Goal: Check status: Check status

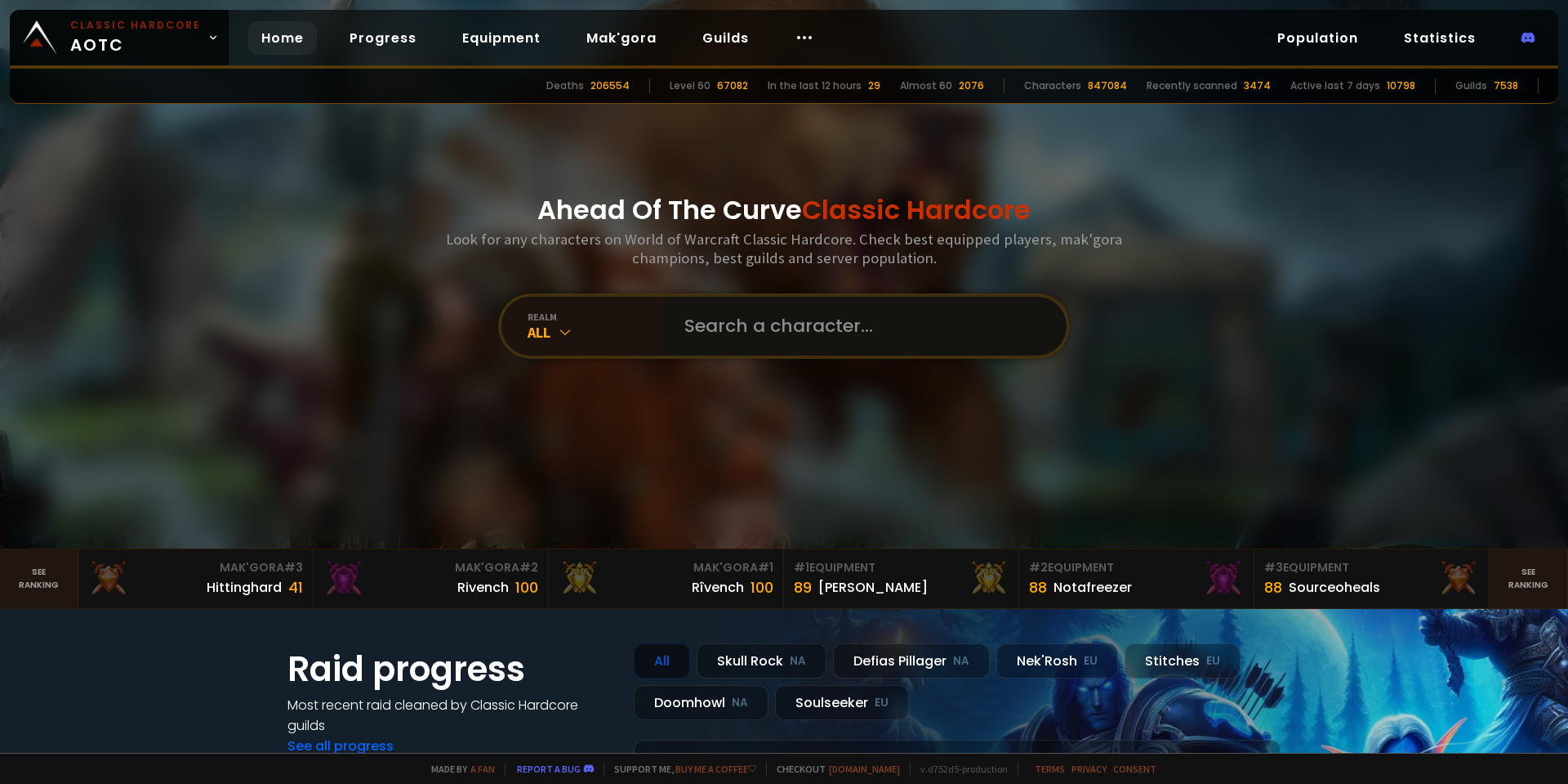
click at [754, 315] on input "text" at bounding box center [861, 326] width 373 height 59
click at [884, 360] on div "Ahead Of The Curve Classic Hardcore Look for any characters on World of Warcraf…" at bounding box center [784, 274] width 984 height 549
click at [884, 339] on input "text" at bounding box center [861, 326] width 373 height 59
click at [746, 323] on input "text" at bounding box center [861, 326] width 373 height 59
click at [772, 341] on input "text" at bounding box center [861, 326] width 373 height 59
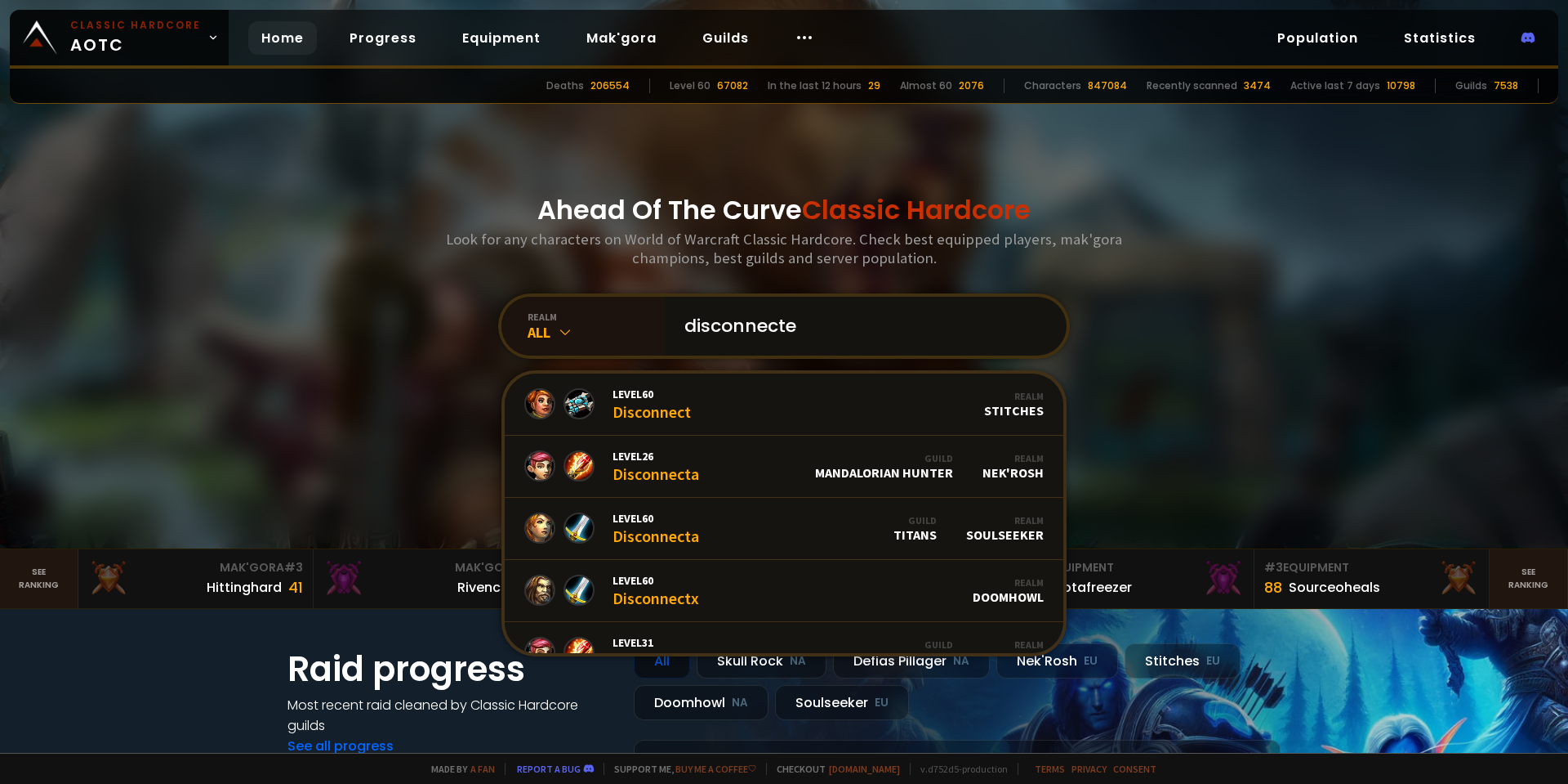
type input "disconnected"
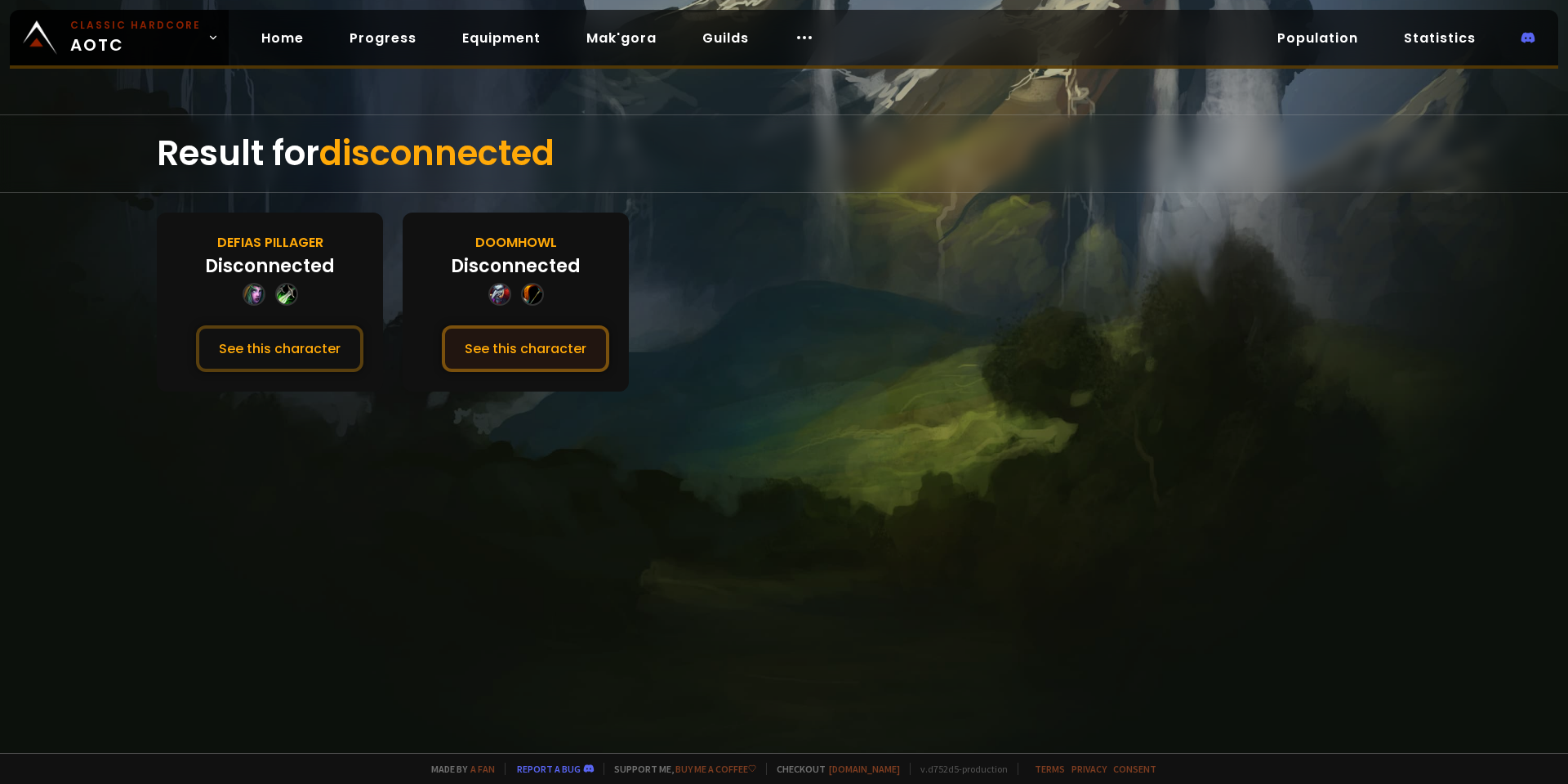
click at [500, 331] on button "See this character" at bounding box center [525, 348] width 167 height 46
